Goal: Task Accomplishment & Management: Complete application form

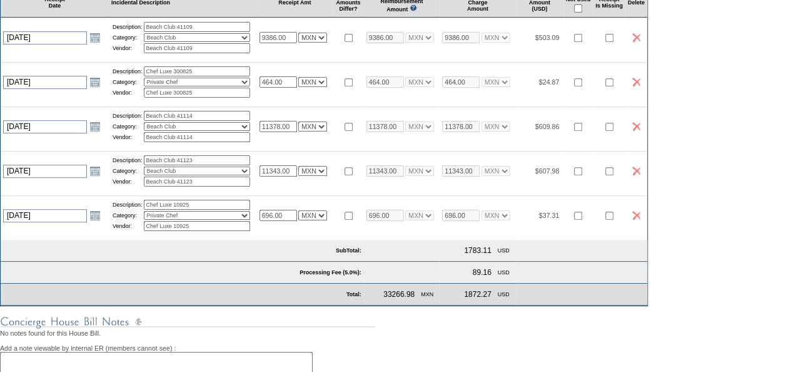
scroll to position [125, 0]
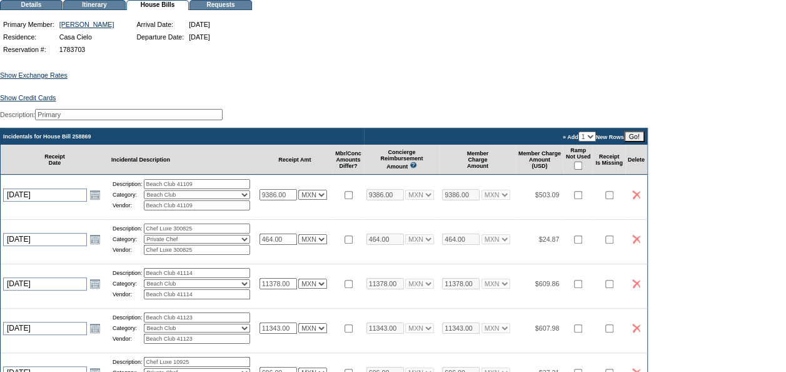
click at [582, 170] on input "checkbox" at bounding box center [578, 165] width 8 height 8
checkbox input "true"
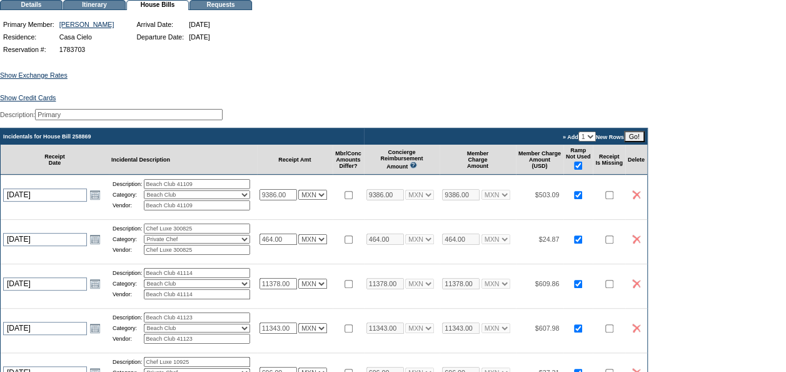
checkbox input "true"
click at [703, 175] on div "Show Exchange Rates Exchange Rates for [DATE] Currency Rate To USD Rate From US…" at bounding box center [393, 354] width 786 height 597
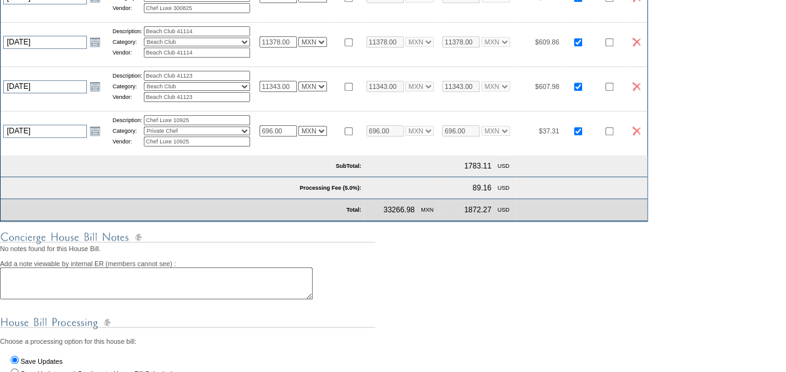
scroll to position [516, 0]
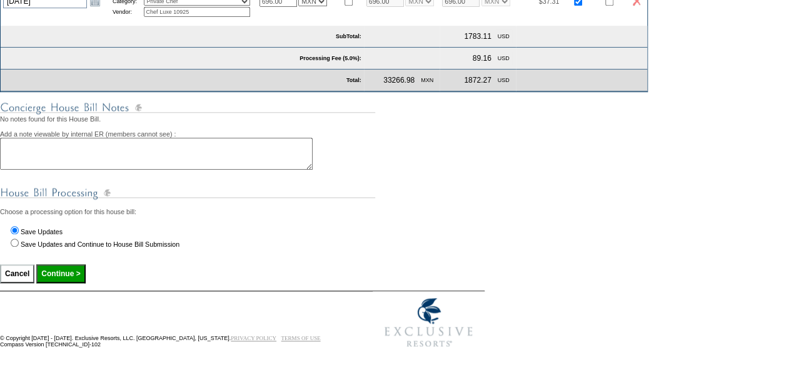
click at [73, 266] on input "Continue >" at bounding box center [60, 273] width 49 height 19
type input "Processing..."
